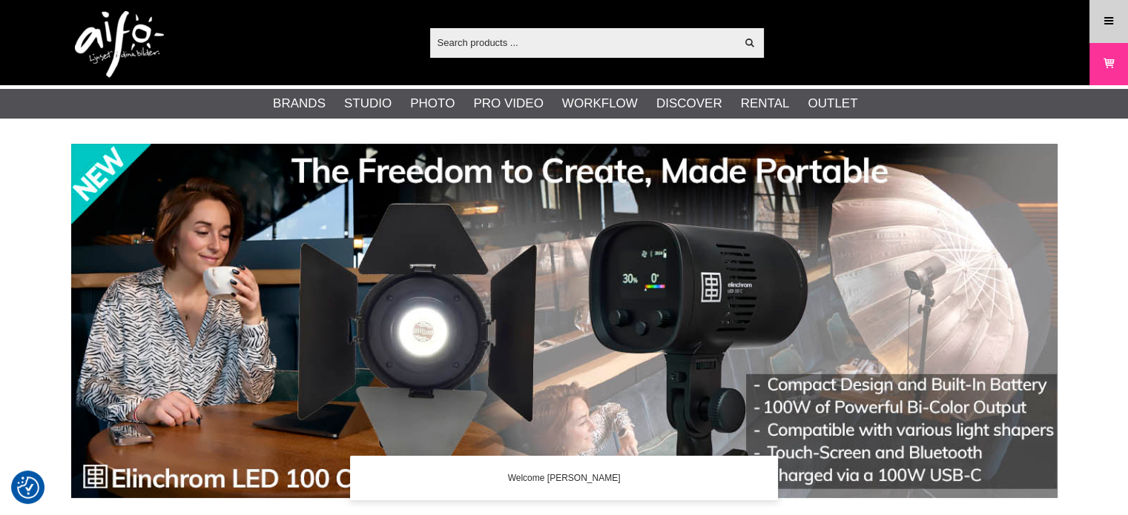
click at [1103, 24] on icon at bounding box center [1108, 21] width 13 height 16
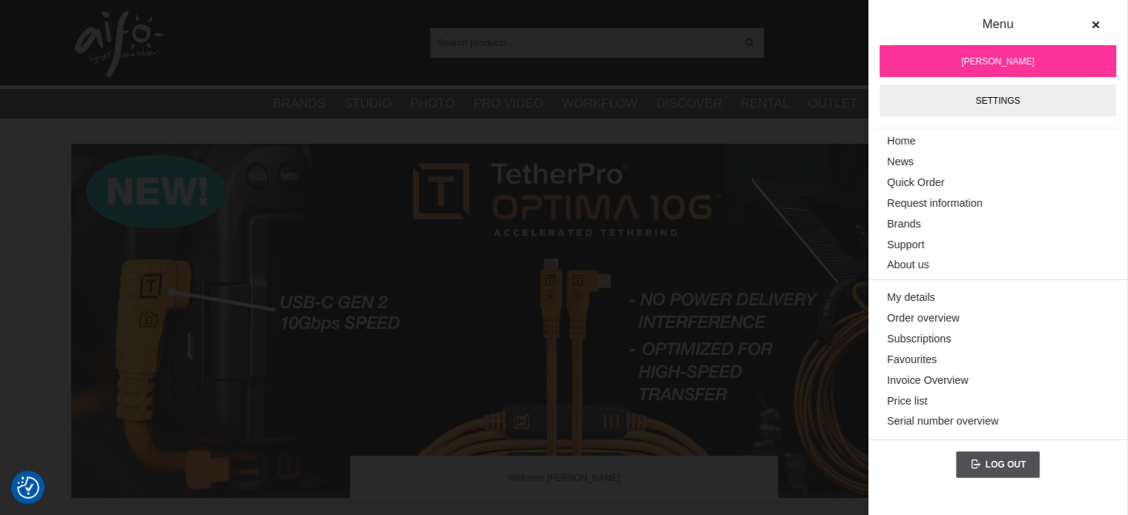
click at [985, 60] on span "[PERSON_NAME]" at bounding box center [997, 61] width 73 height 13
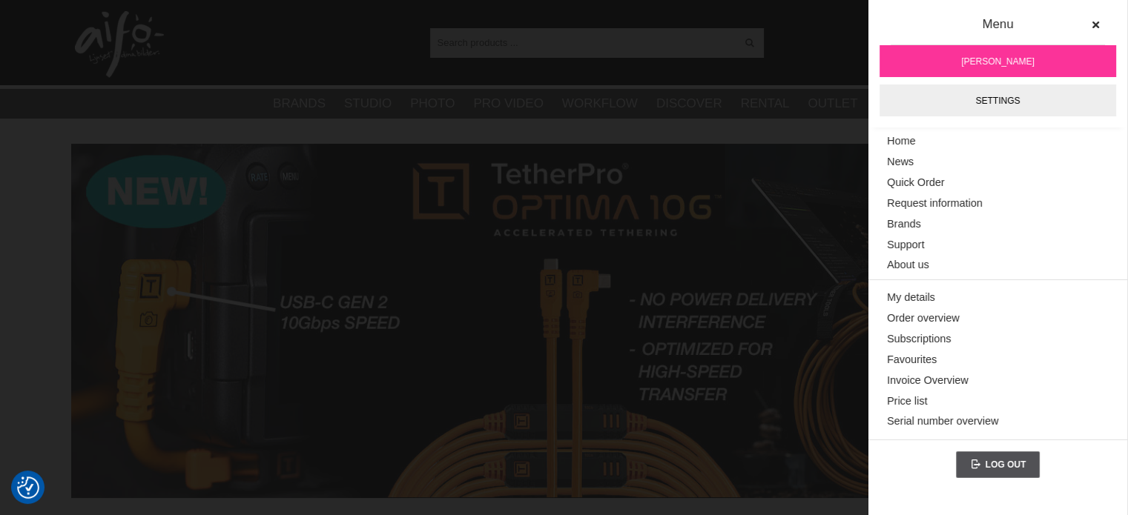
click at [814, 313] on img at bounding box center [564, 321] width 986 height 354
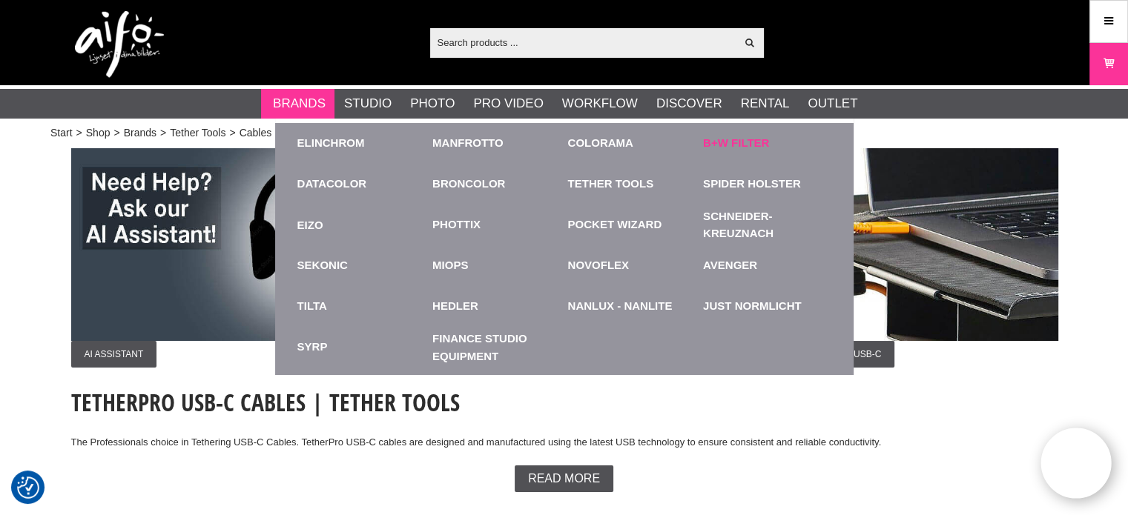
click at [718, 139] on link "B+W Filter" at bounding box center [736, 143] width 66 height 17
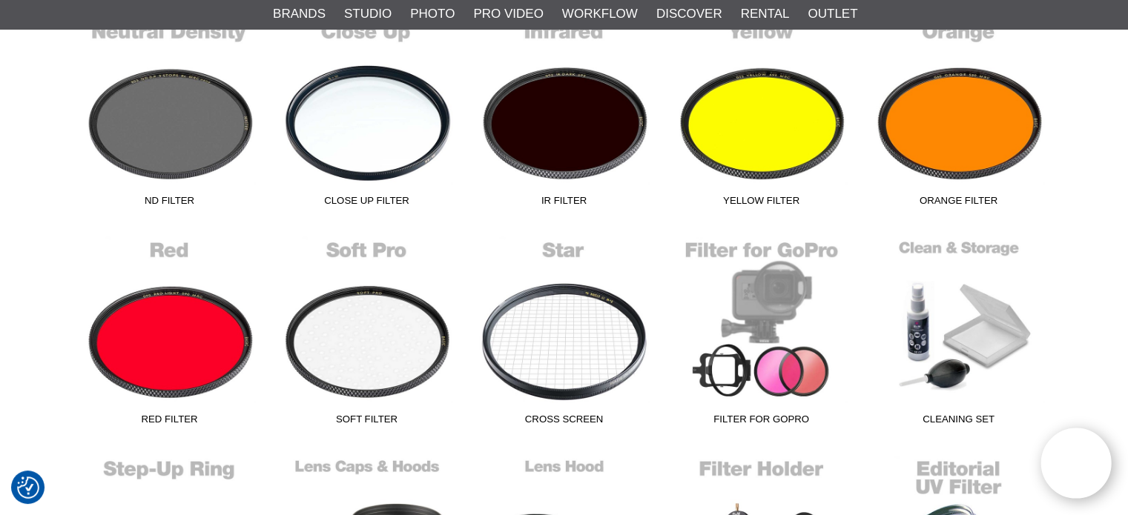
scroll to position [667, 0]
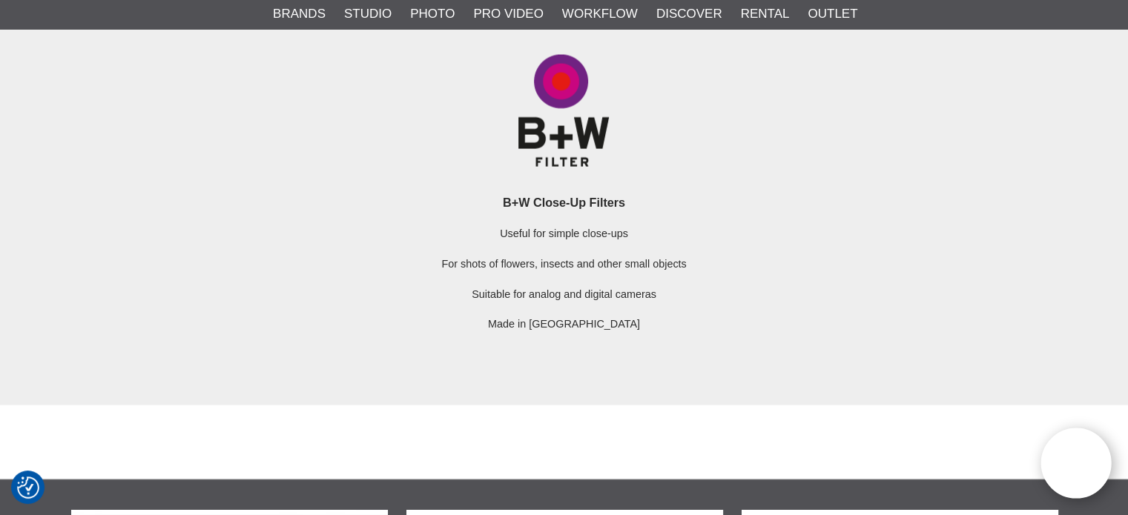
scroll to position [3114, 0]
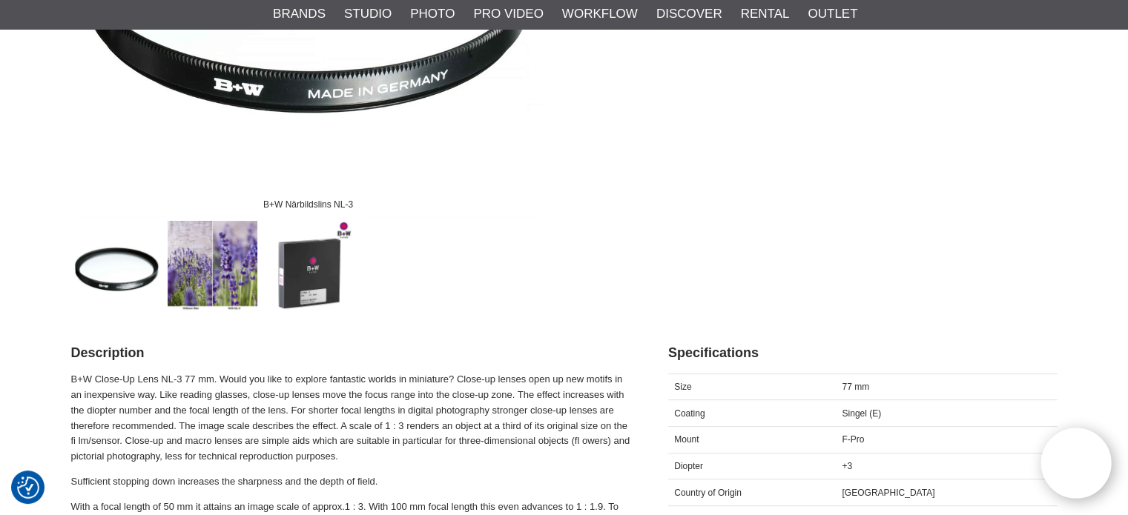
scroll to position [371, 0]
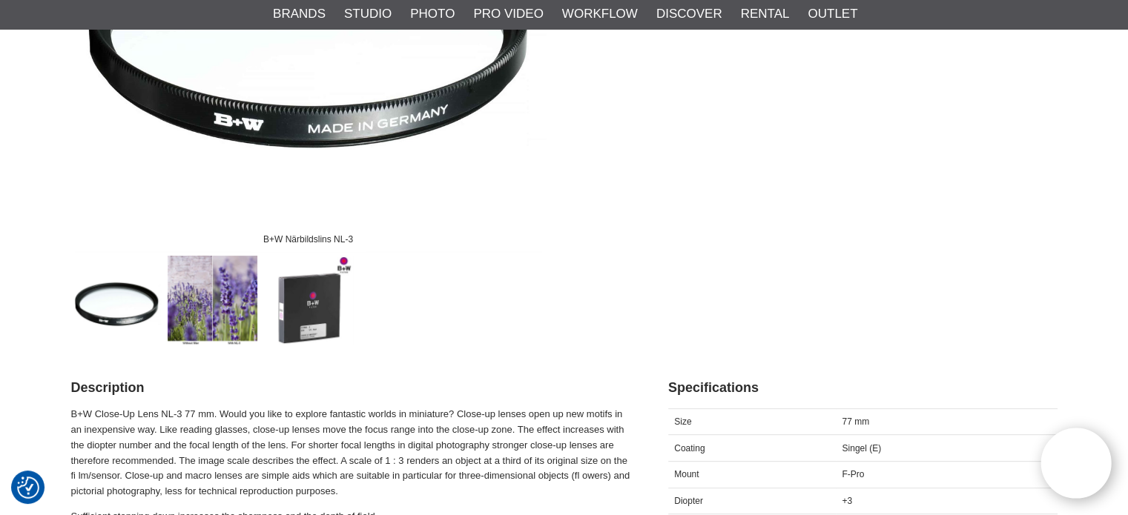
click at [222, 307] on img at bounding box center [213, 301] width 90 height 90
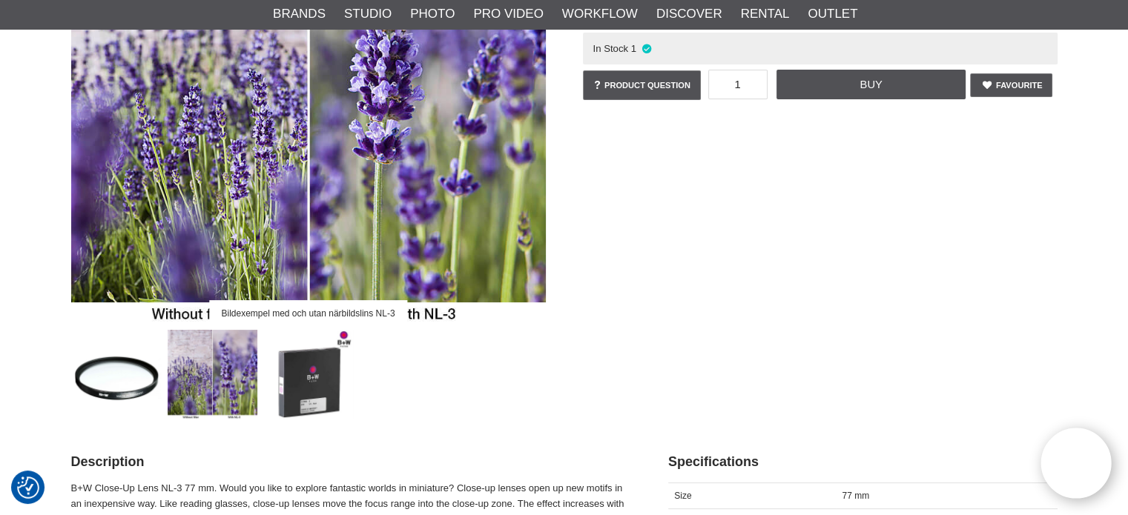
scroll to position [222, 0]
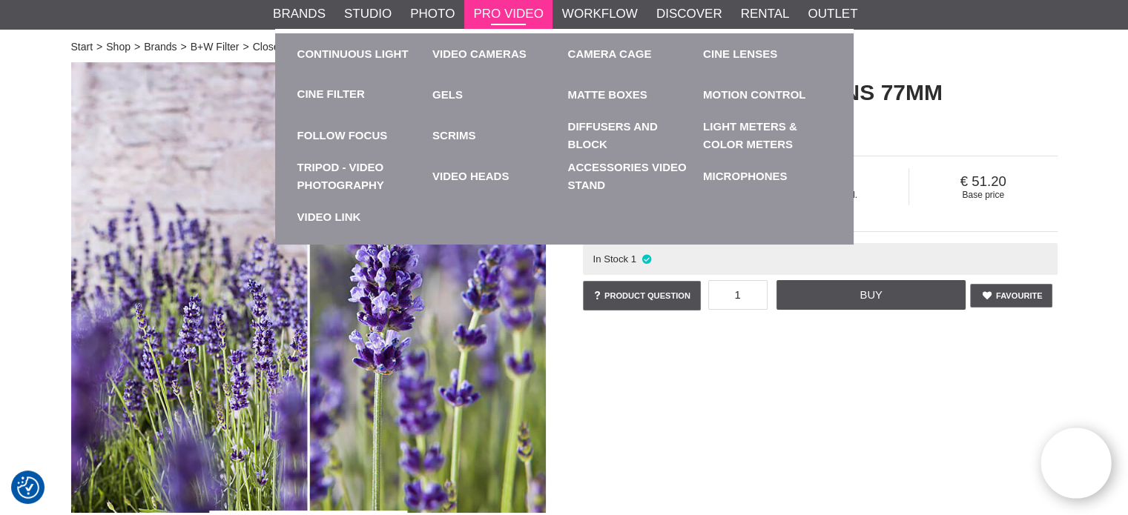
scroll to position [0, 0]
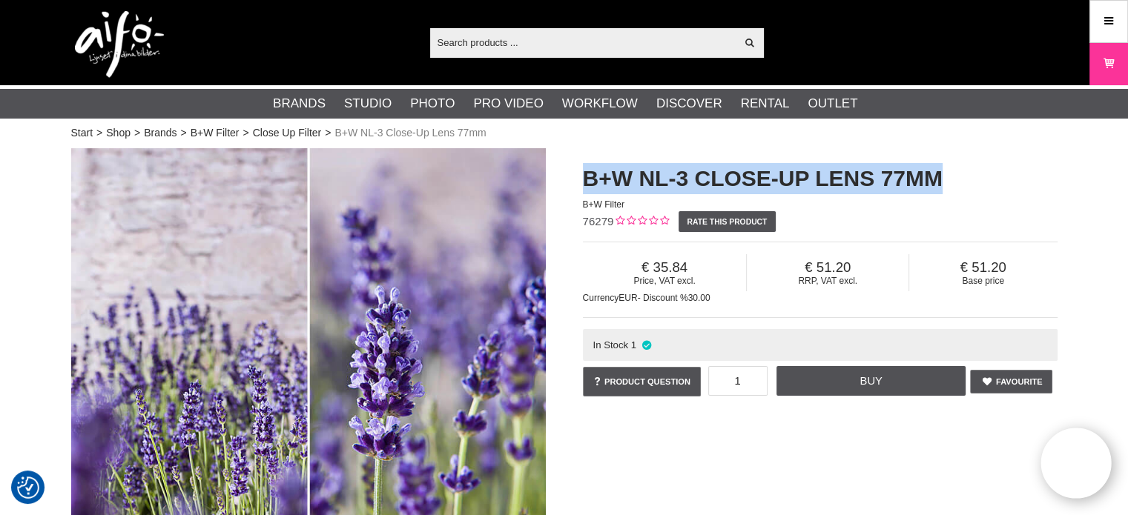
drag, startPoint x: 584, startPoint y: 179, endPoint x: 939, endPoint y: 158, distance: 355.0
click at [939, 158] on div "B+W NL-3 Close-Up Lens 77mm B+W Filter" at bounding box center [820, 179] width 474 height 63
copy h1 "B+W NL-3 Close-Up Lens 77mm"
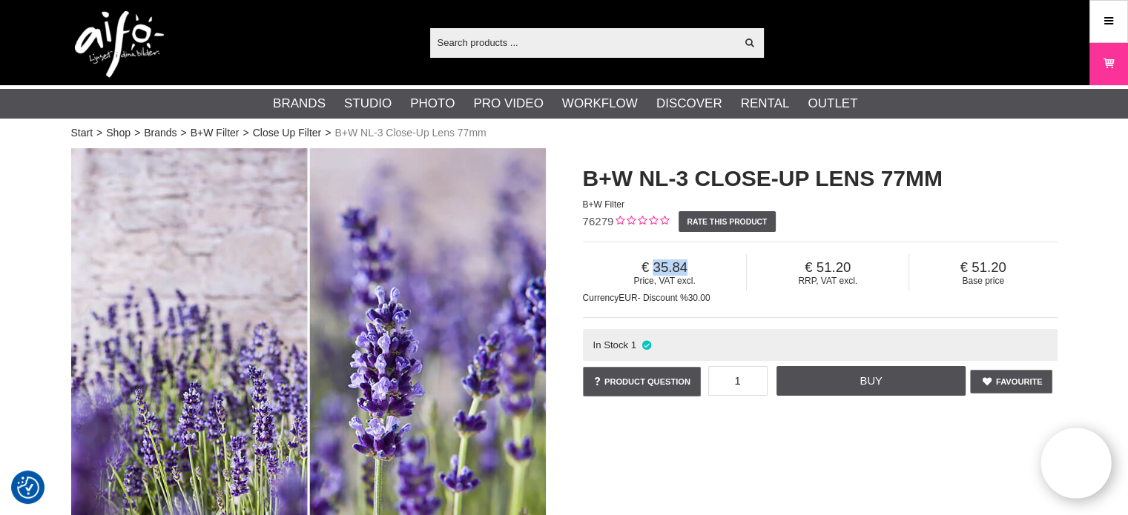
drag, startPoint x: 685, startPoint y: 265, endPoint x: 641, endPoint y: 264, distance: 44.5
click at [641, 264] on span "35.84" at bounding box center [665, 267] width 164 height 16
copy span "35.84"
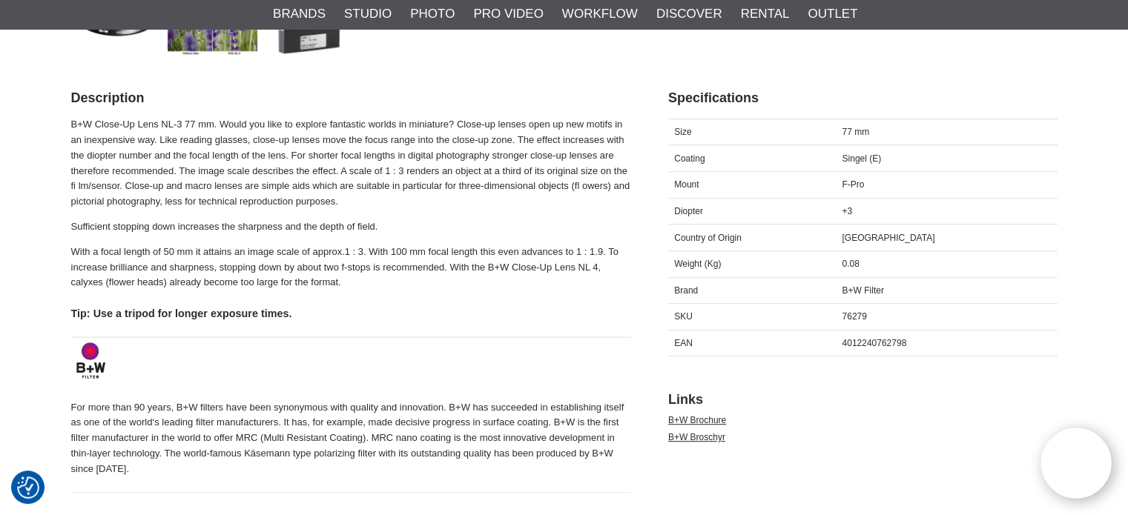
scroll to position [667, 0]
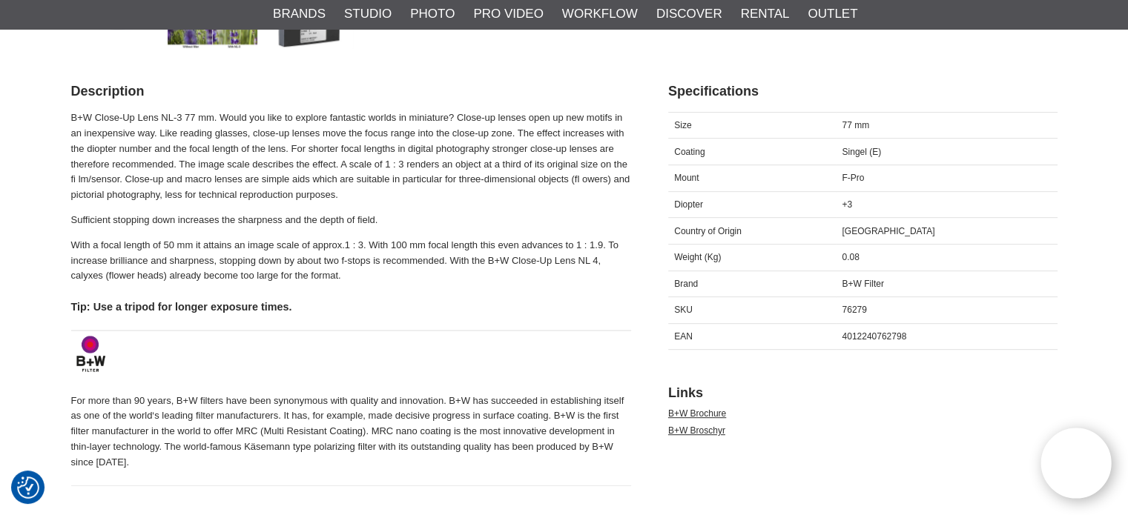
click at [906, 331] on span "4012240762798" at bounding box center [873, 336] width 65 height 10
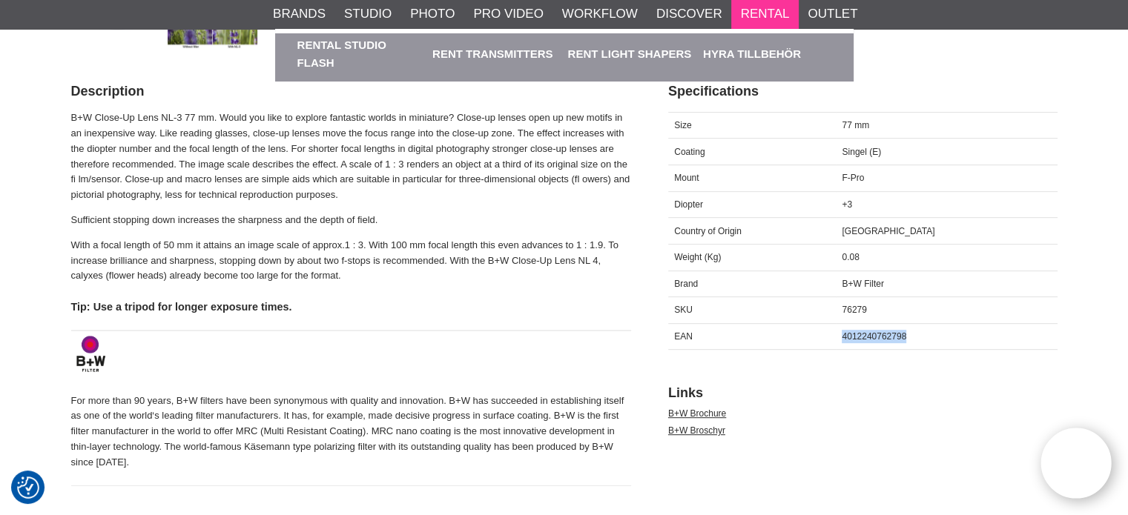
copy span "4012240762798"
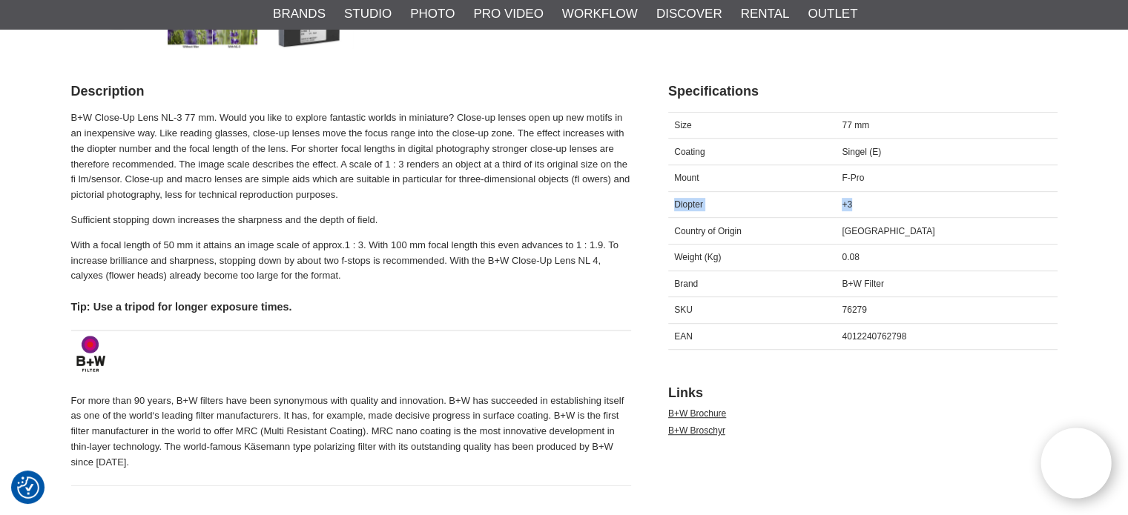
drag, startPoint x: 673, startPoint y: 202, endPoint x: 886, endPoint y: 199, distance: 212.8
click at [886, 199] on div "Diopter +3" at bounding box center [862, 204] width 389 height 27
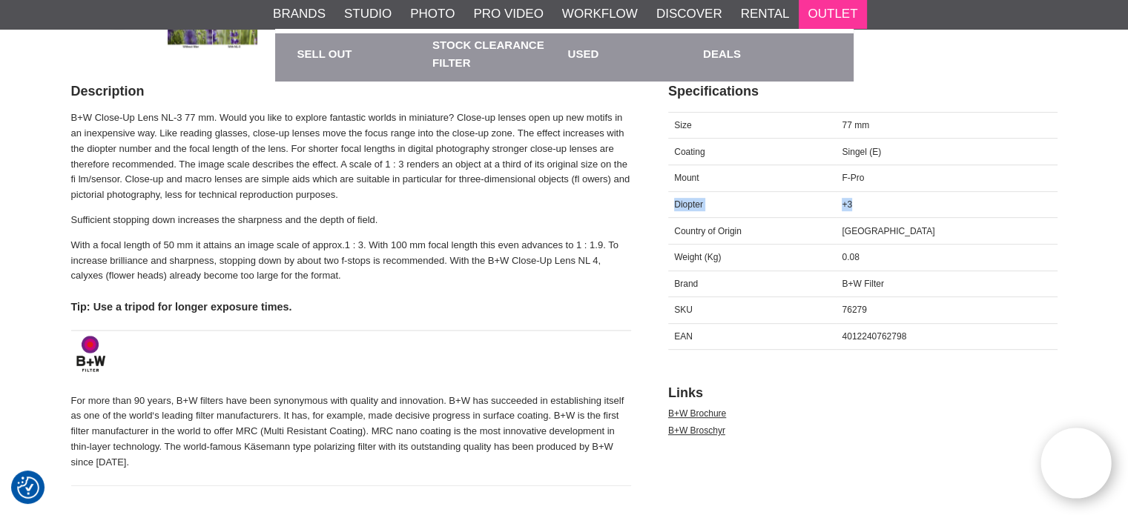
copy div "Diopter +3"
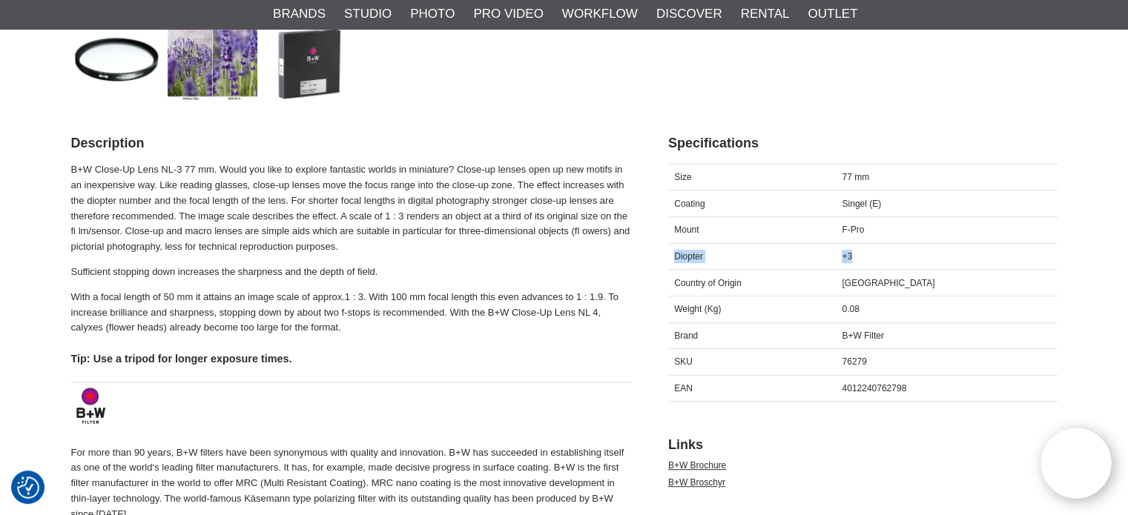
scroll to position [593, 0]
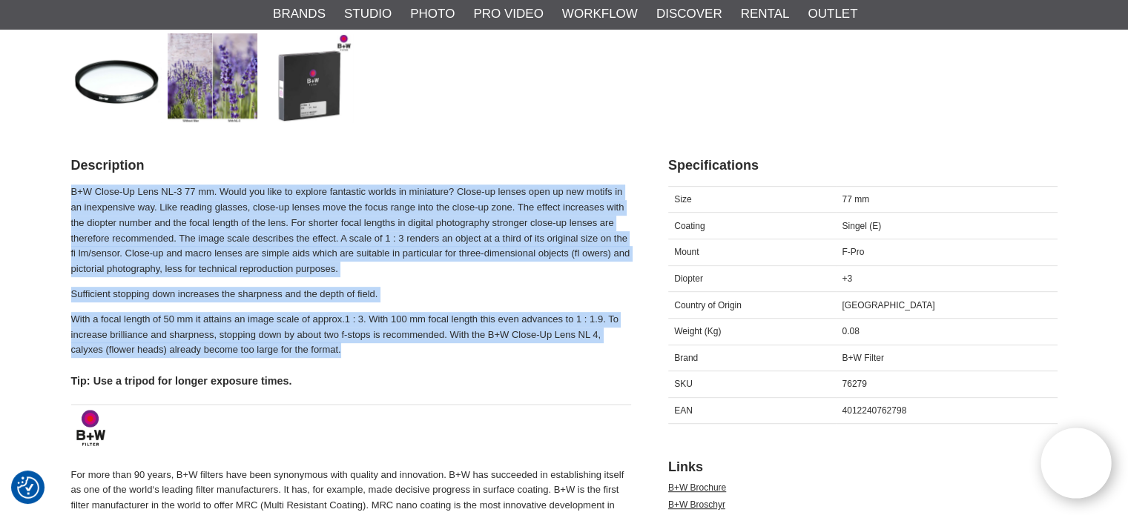
drag, startPoint x: 71, startPoint y: 188, endPoint x: 343, endPoint y: 357, distance: 320.1
click at [343, 357] on div "B+W Close-Up Lens NL-3 77 mm. Would you like to explore fantastic worlds in min…" at bounding box center [351, 378] width 560 height 386
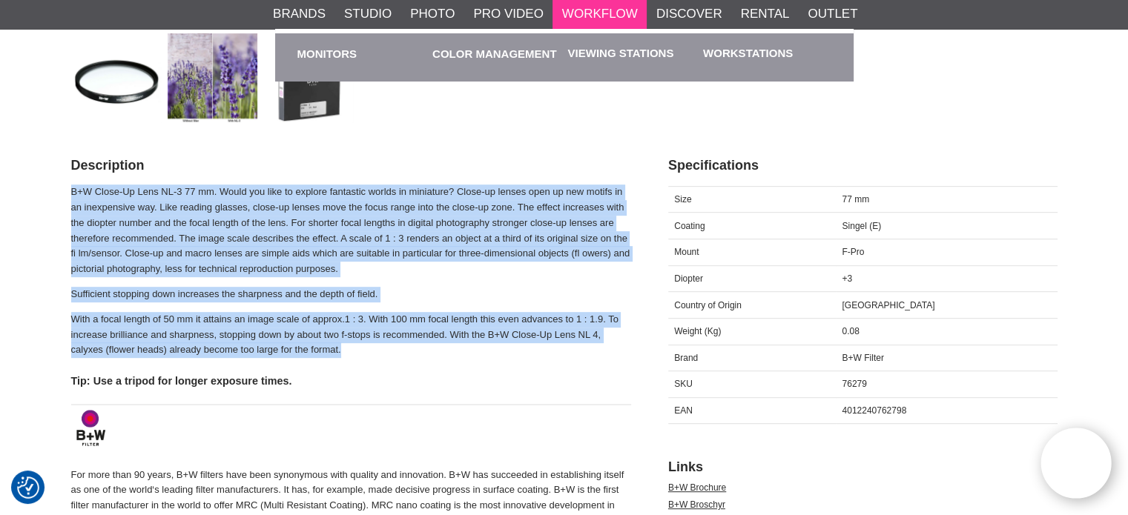
copy div "B+W Close-Up Lens NL-3 77 mm. Would you like to explore fantastic worlds in min…"
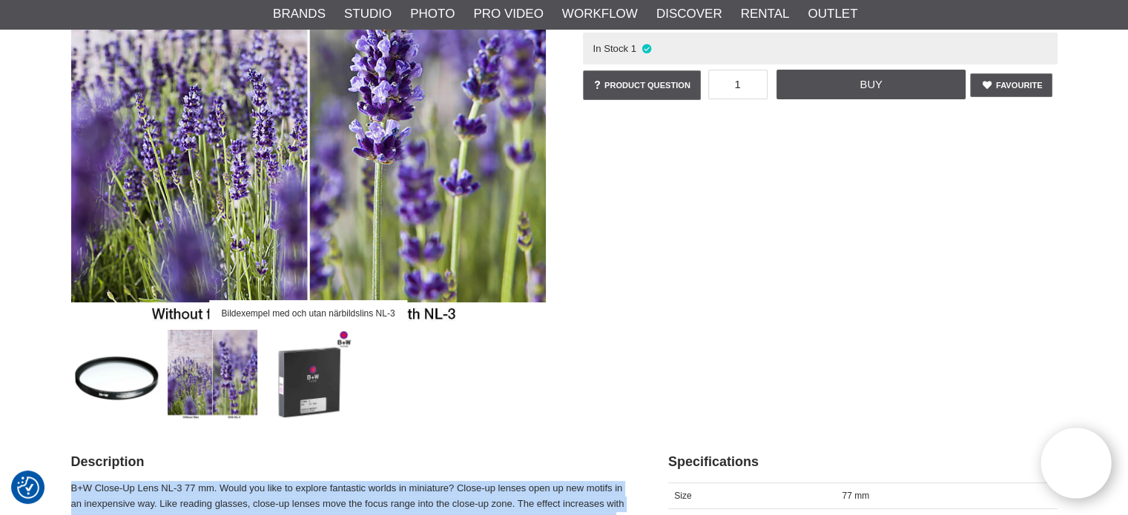
scroll to position [222, 0]
